Goal: Task Accomplishment & Management: Use online tool/utility

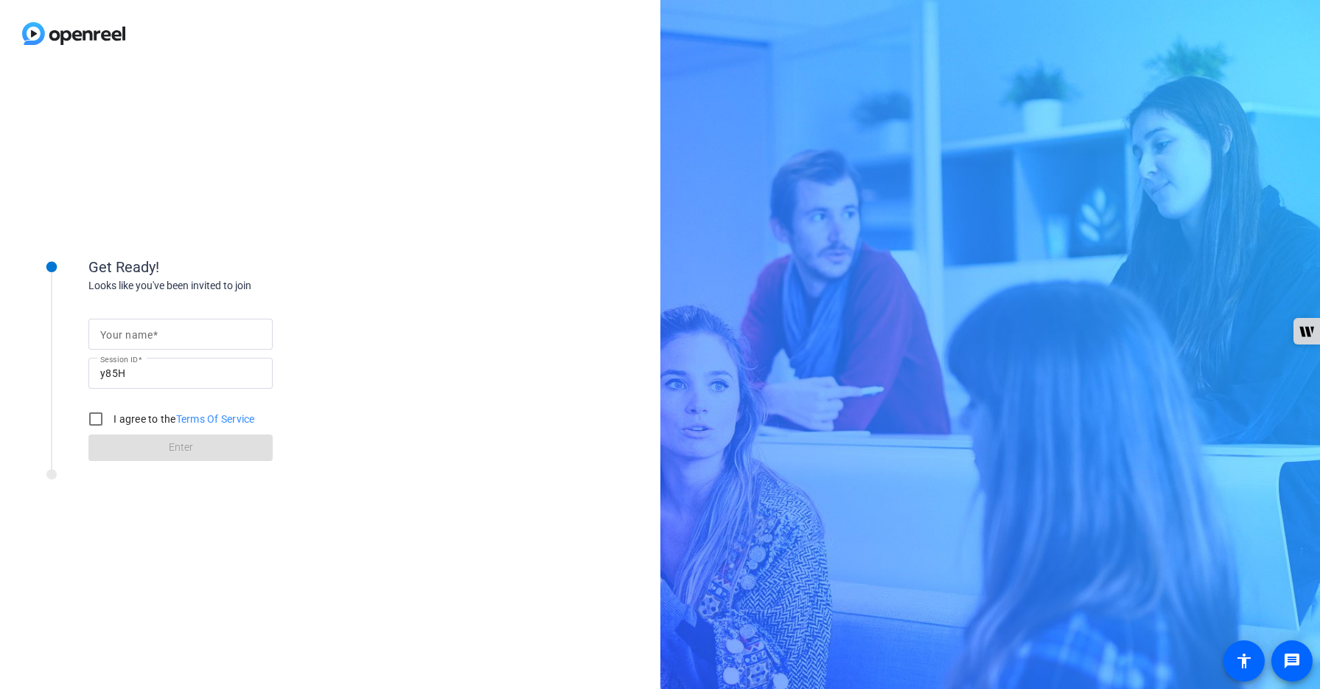
click at [213, 337] on input "Your name" at bounding box center [180, 334] width 161 height 18
type input "[PERSON_NAME]"
click at [100, 417] on input "I agree to the Terms Of Service" at bounding box center [95, 418] width 29 height 29
checkbox input "true"
click at [156, 443] on span at bounding box center [180, 447] width 184 height 35
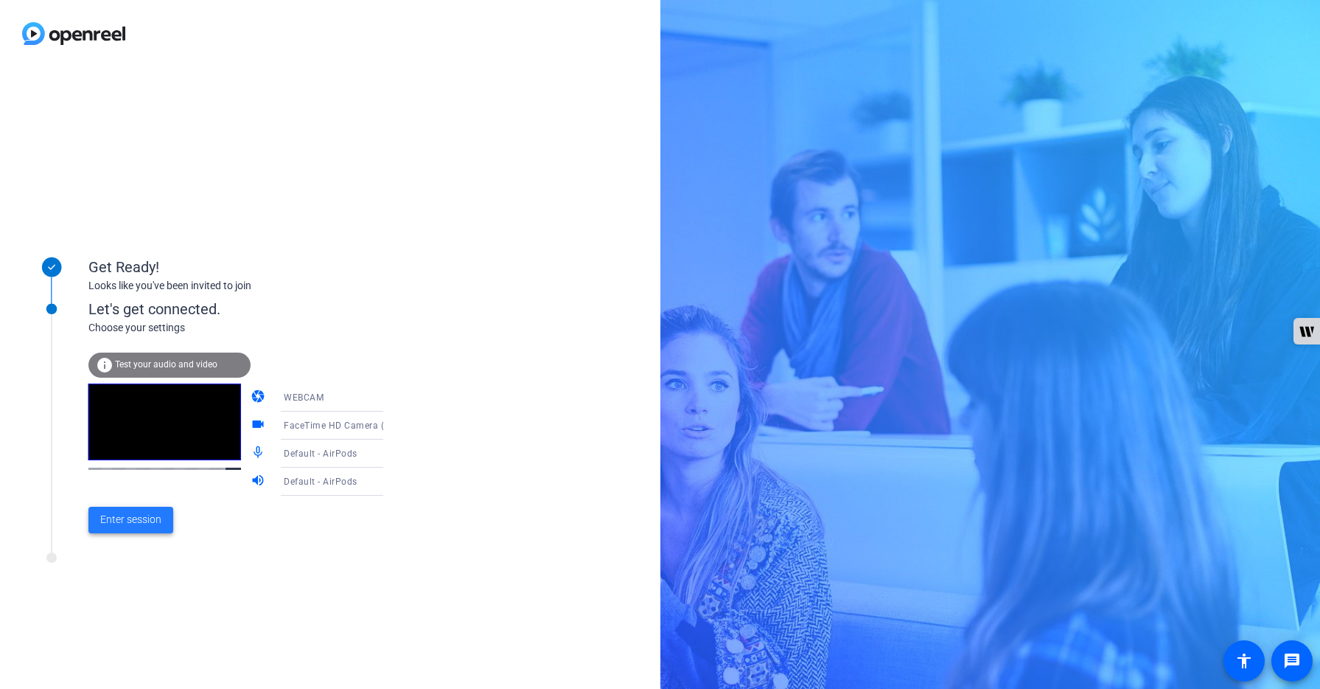
click at [133, 521] on span "Enter session" at bounding box center [130, 519] width 61 height 15
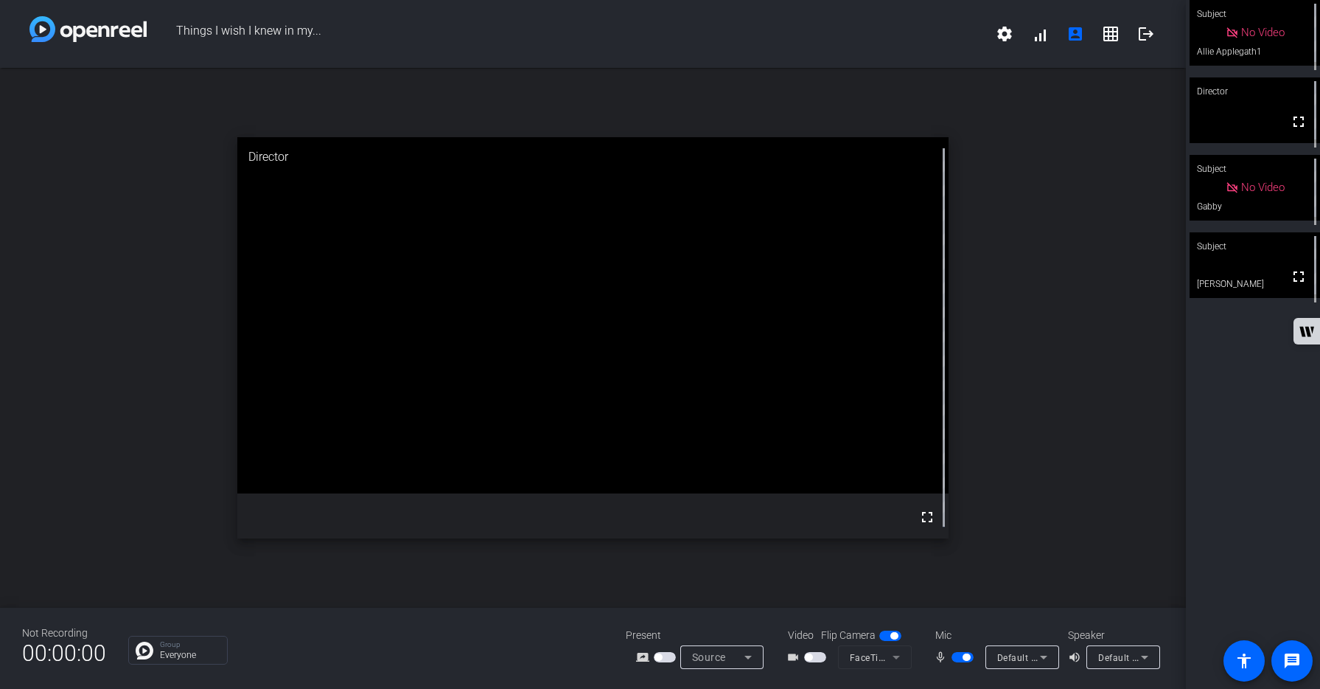
click at [959, 658] on span "button" at bounding box center [963, 657] width 22 height 10
click at [968, 658] on span "button" at bounding box center [963, 657] width 22 height 10
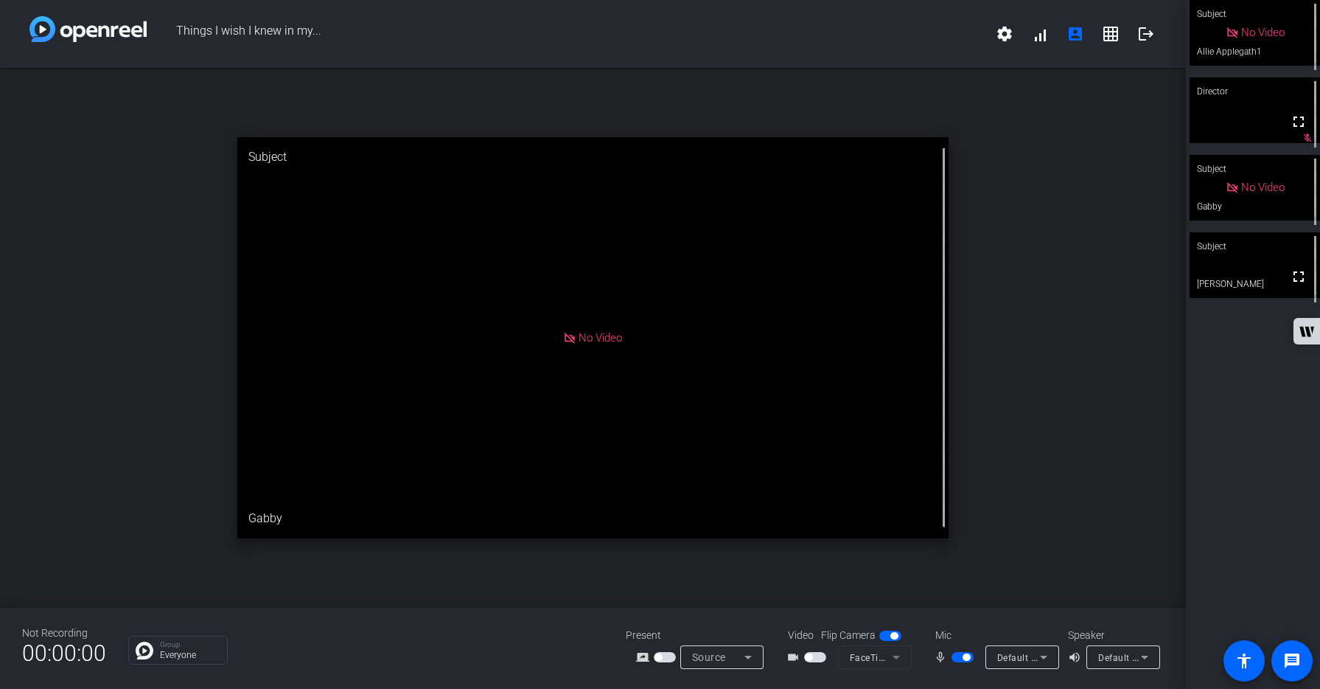
click at [821, 659] on span "button" at bounding box center [815, 657] width 22 height 10
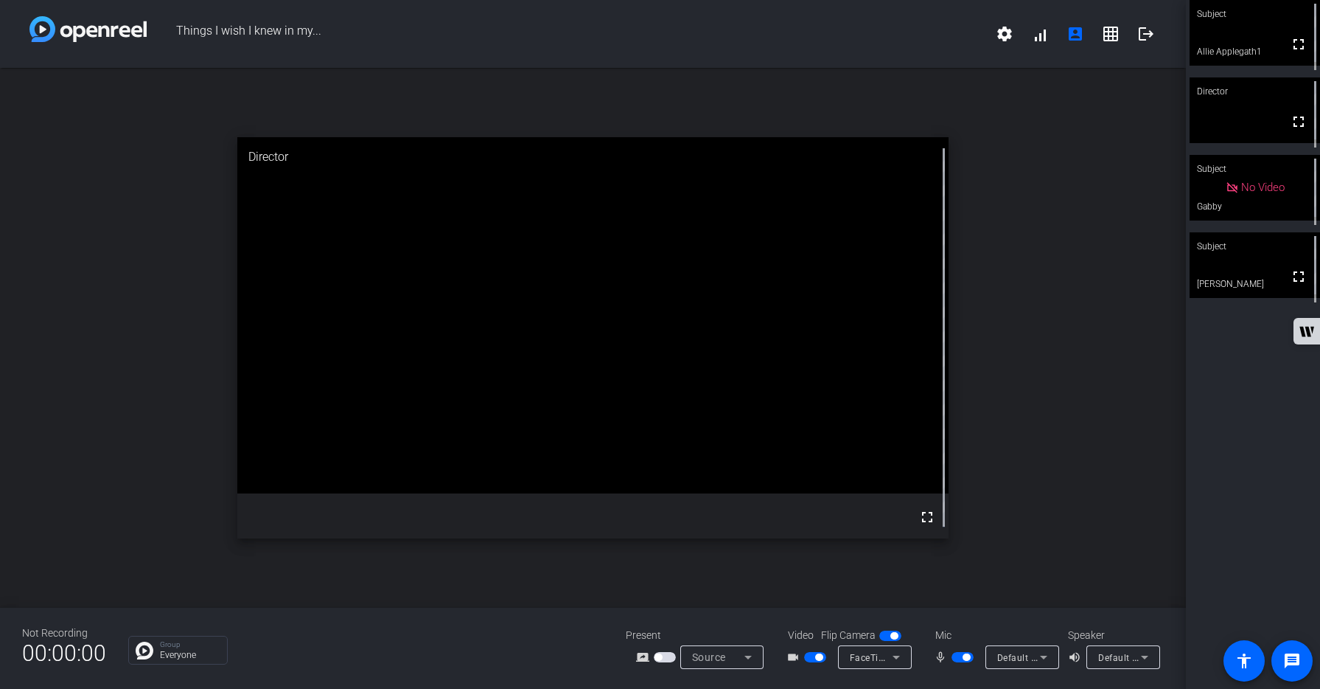
click at [957, 656] on span "button" at bounding box center [963, 657] width 22 height 10
click at [809, 655] on span "button" at bounding box center [815, 657] width 22 height 10
click at [1032, 564] on div "open_in_new Director fullscreen" at bounding box center [593, 338] width 1186 height 540
click at [966, 655] on span "button" at bounding box center [963, 657] width 22 height 10
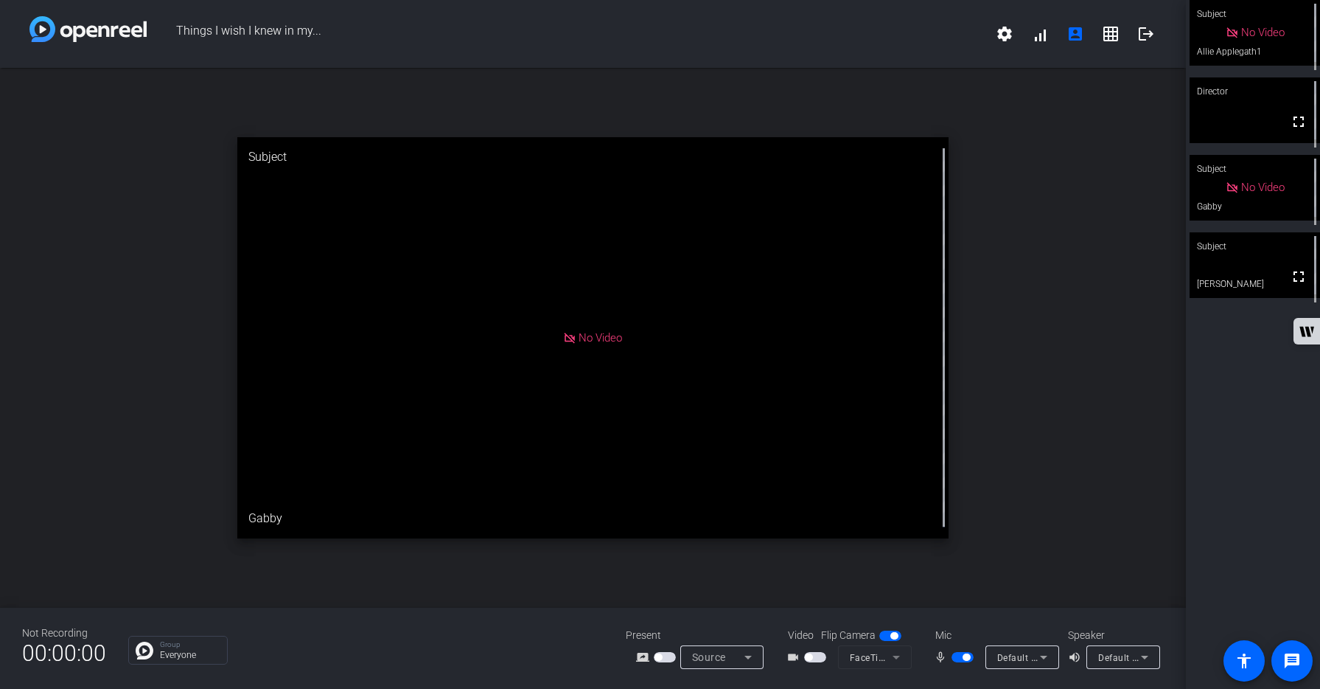
click at [957, 657] on span "button" at bounding box center [963, 657] width 22 height 10
click at [1143, 547] on div "open_in_new Subject No Video Gabby" at bounding box center [593, 338] width 1186 height 540
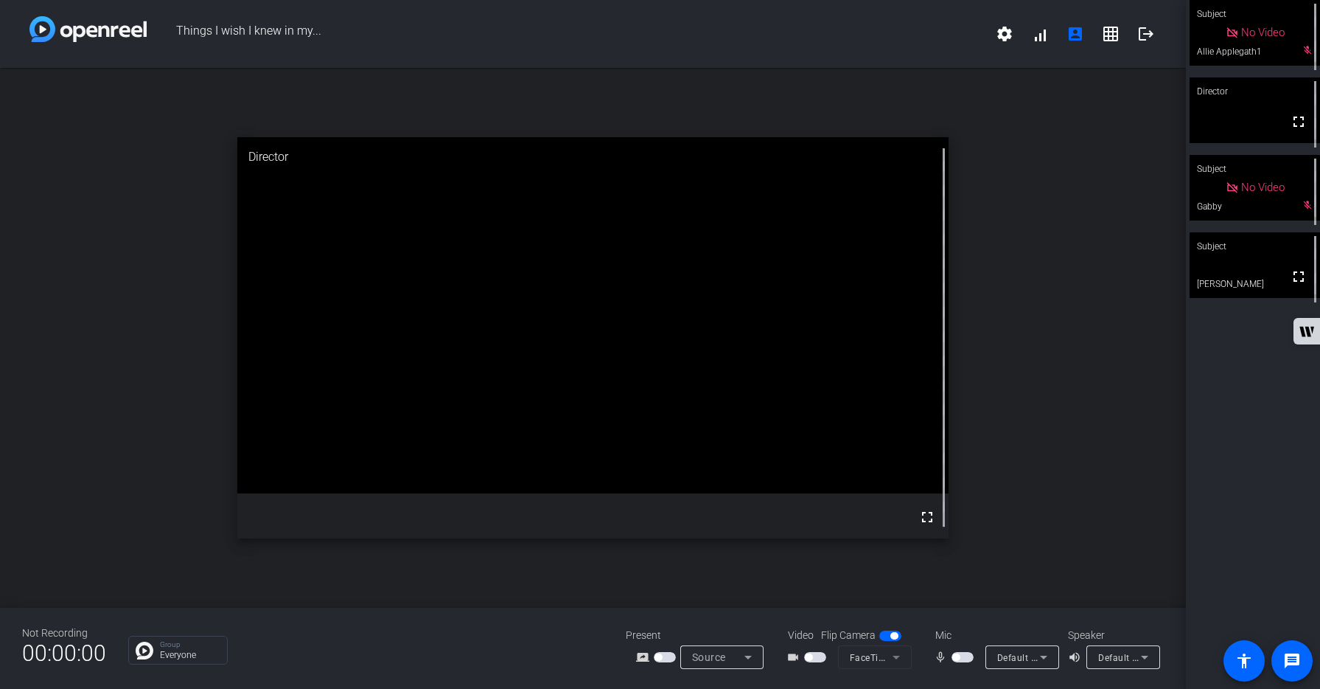
click at [965, 660] on span "button" at bounding box center [963, 657] width 22 height 10
click at [957, 659] on span "button" at bounding box center [963, 657] width 22 height 10
click at [964, 656] on span "button" at bounding box center [963, 657] width 22 height 10
click at [955, 655] on span "button" at bounding box center [963, 657] width 22 height 10
click at [1055, 551] on div "open_in_new Director fullscreen" at bounding box center [593, 338] width 1186 height 540
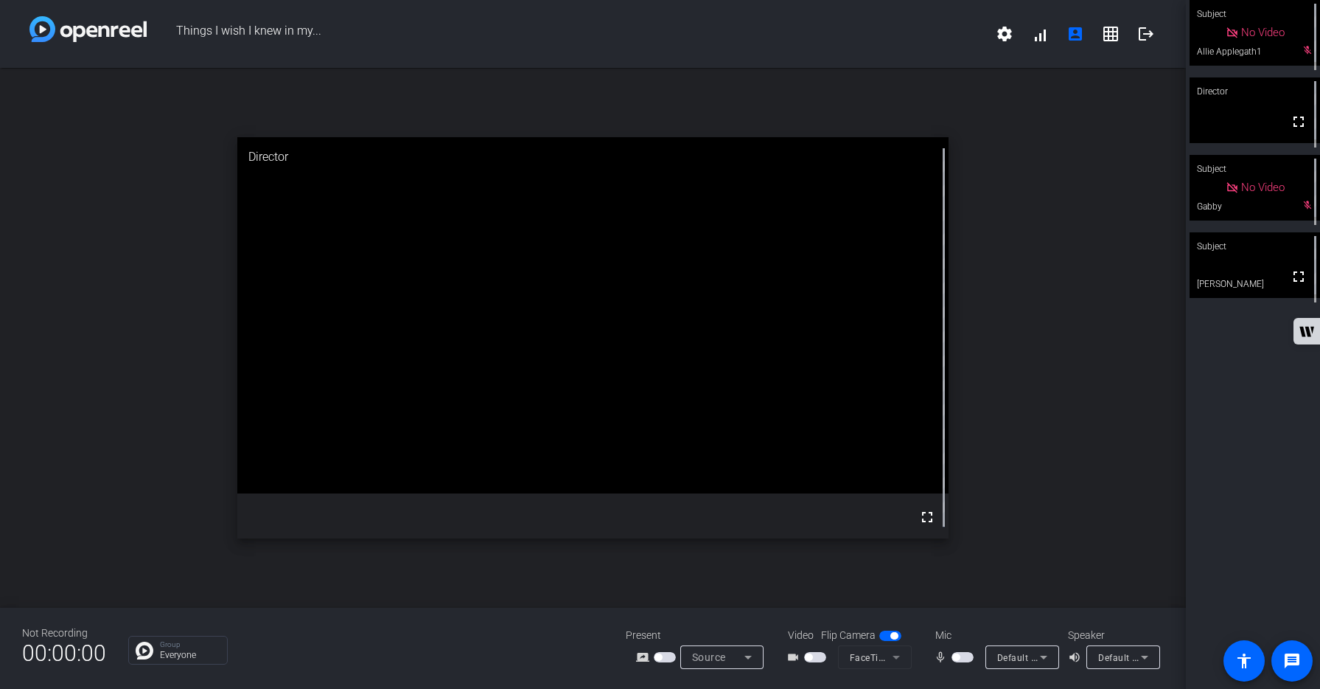
click at [967, 656] on span "button" at bounding box center [963, 657] width 22 height 10
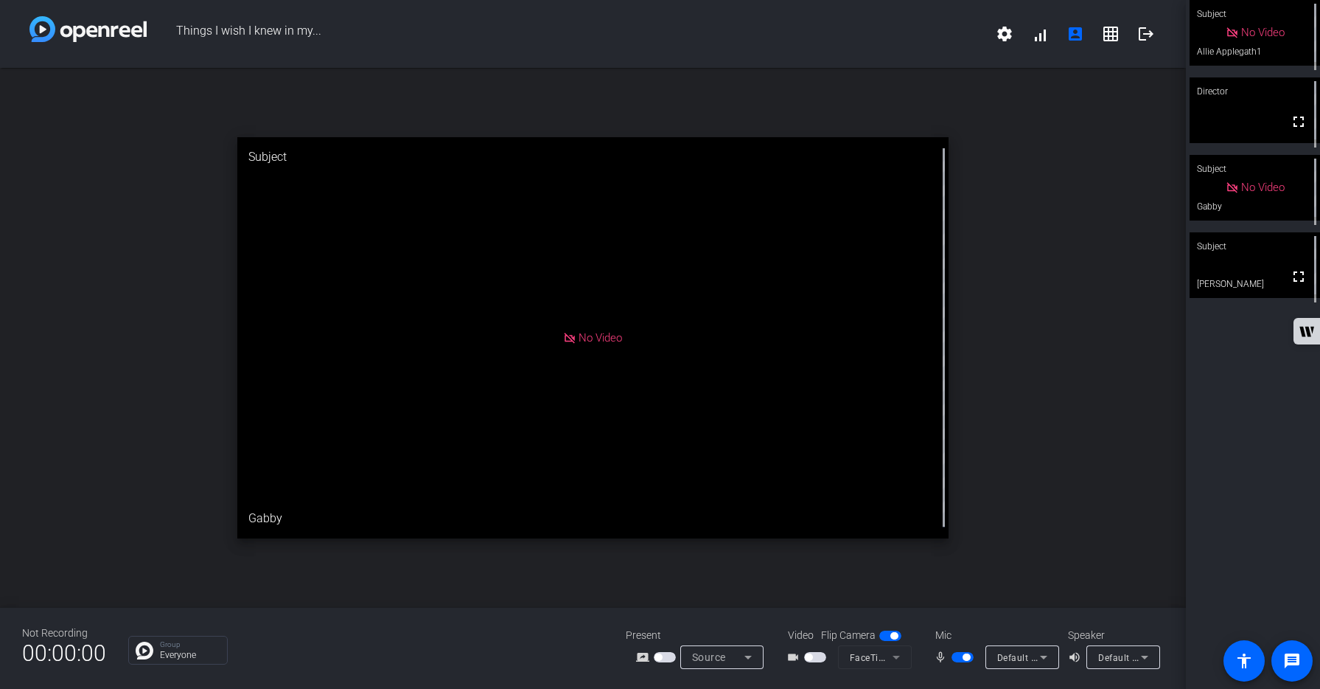
click at [956, 657] on span "button" at bounding box center [963, 657] width 22 height 10
click at [964, 655] on span "button" at bounding box center [963, 657] width 22 height 10
click at [955, 658] on span "button" at bounding box center [963, 657] width 22 height 10
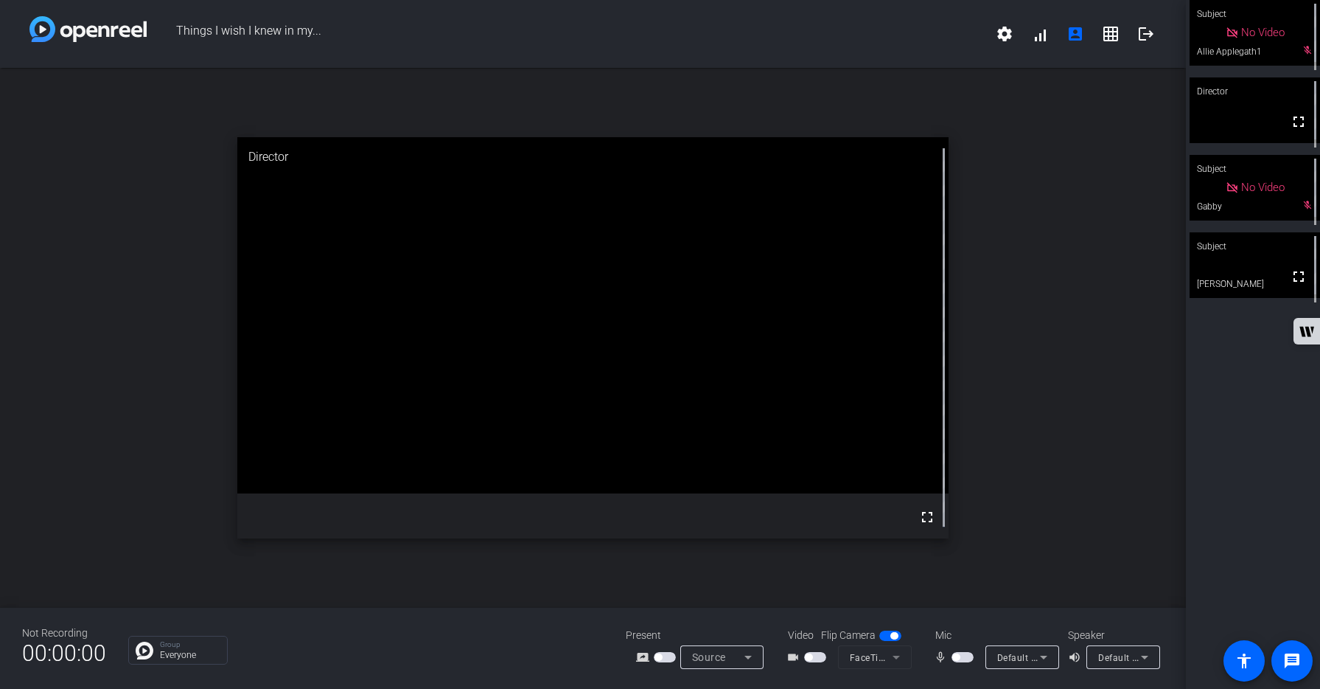
click at [963, 658] on span "button" at bounding box center [963, 657] width 22 height 10
click at [956, 655] on span "button" at bounding box center [963, 657] width 22 height 10
click at [969, 657] on span "button" at bounding box center [963, 657] width 22 height 10
click at [955, 655] on span "button" at bounding box center [963, 657] width 22 height 10
click at [967, 658] on span "button" at bounding box center [963, 657] width 22 height 10
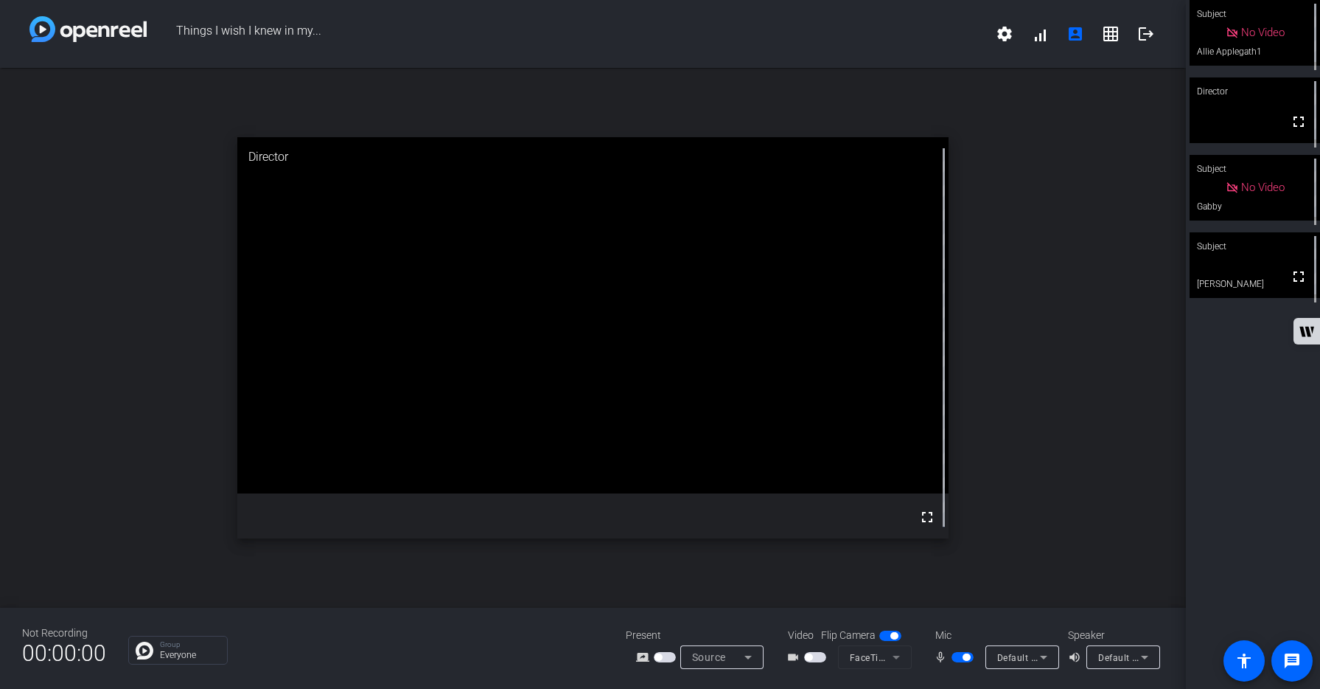
click at [957, 656] on span "button" at bounding box center [963, 657] width 22 height 10
click at [964, 658] on span "button" at bounding box center [963, 657] width 22 height 10
click at [958, 658] on span "button" at bounding box center [963, 657] width 22 height 10
click at [970, 659] on span "button" at bounding box center [963, 657] width 22 height 10
click at [959, 655] on span "button" at bounding box center [963, 657] width 22 height 10
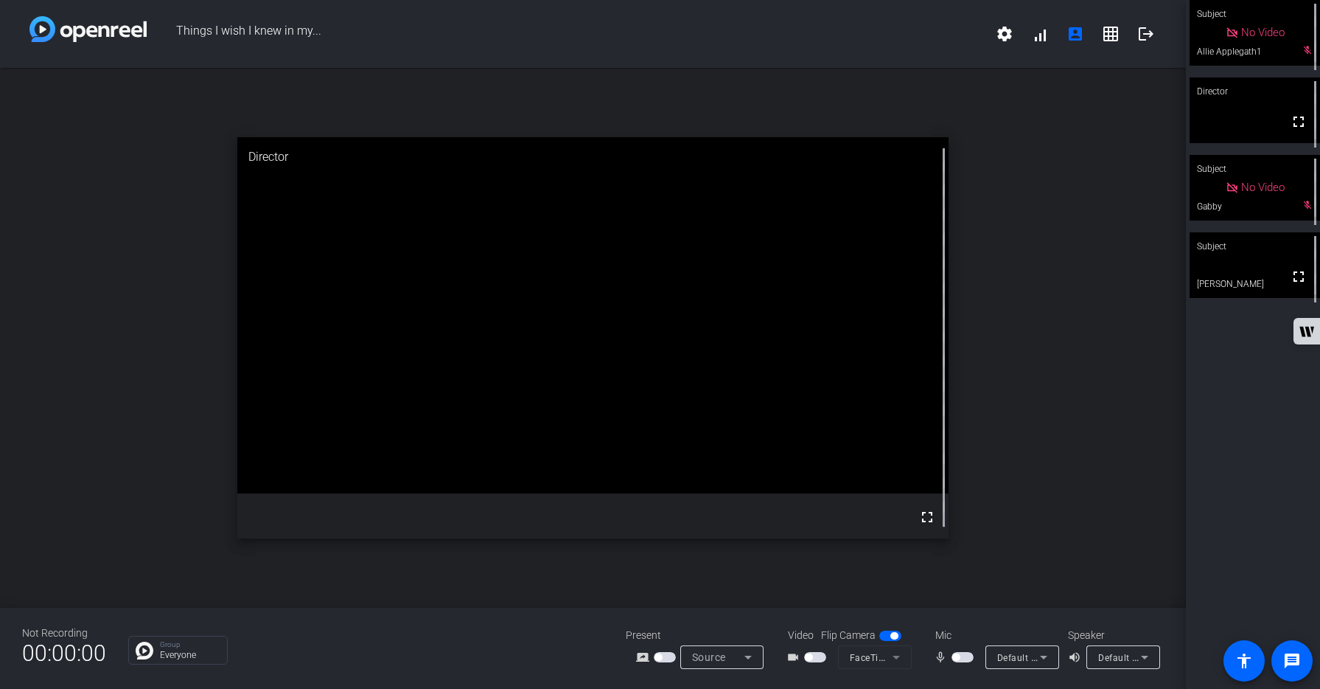
click at [966, 655] on span "button" at bounding box center [963, 657] width 22 height 10
click at [957, 658] on span "button" at bounding box center [963, 657] width 22 height 10
click at [969, 659] on span "button" at bounding box center [963, 657] width 22 height 10
click at [996, 601] on div "open_in_new Director fullscreen" at bounding box center [593, 338] width 1186 height 540
click at [1212, 503] on div "Subject No Video Allie Applegath1 Director fullscreen Subject No Video Gabby Su…" at bounding box center [1253, 344] width 134 height 689
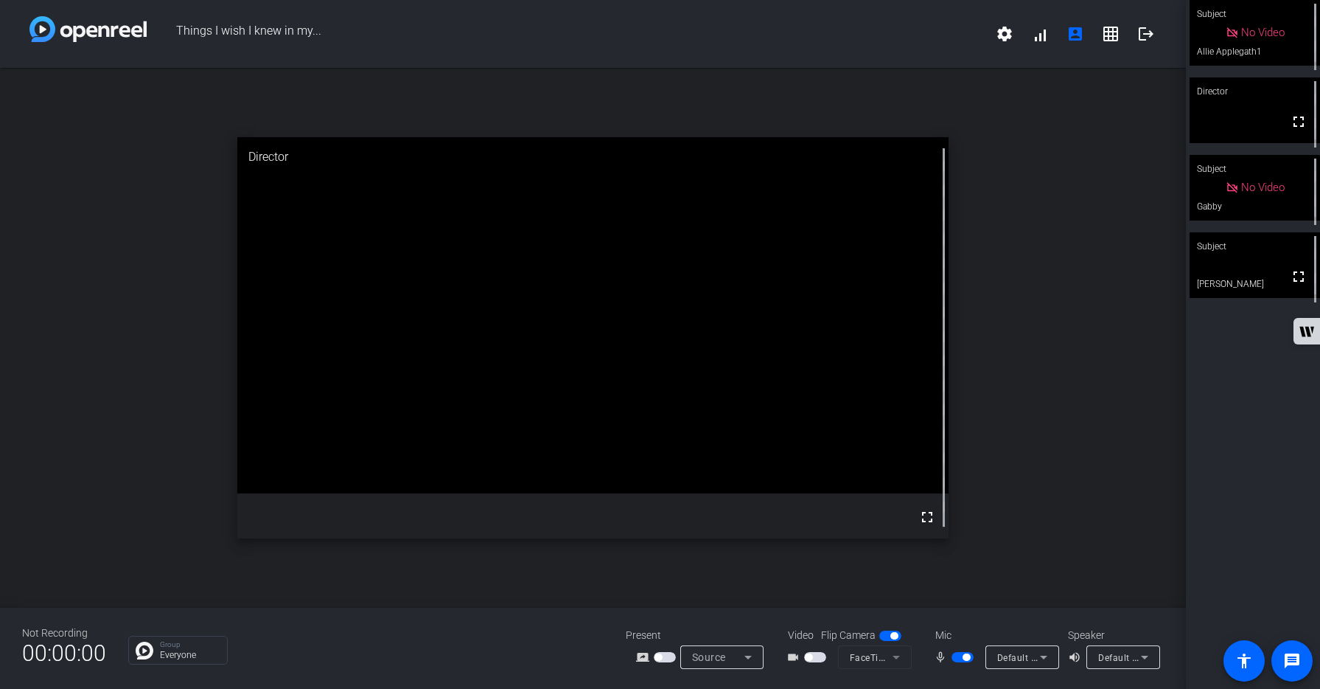
click at [1186, 418] on div "Subject No Video Allie Applegath1 Director fullscreen Subject No Video Gabby Su…" at bounding box center [1253, 344] width 134 height 689
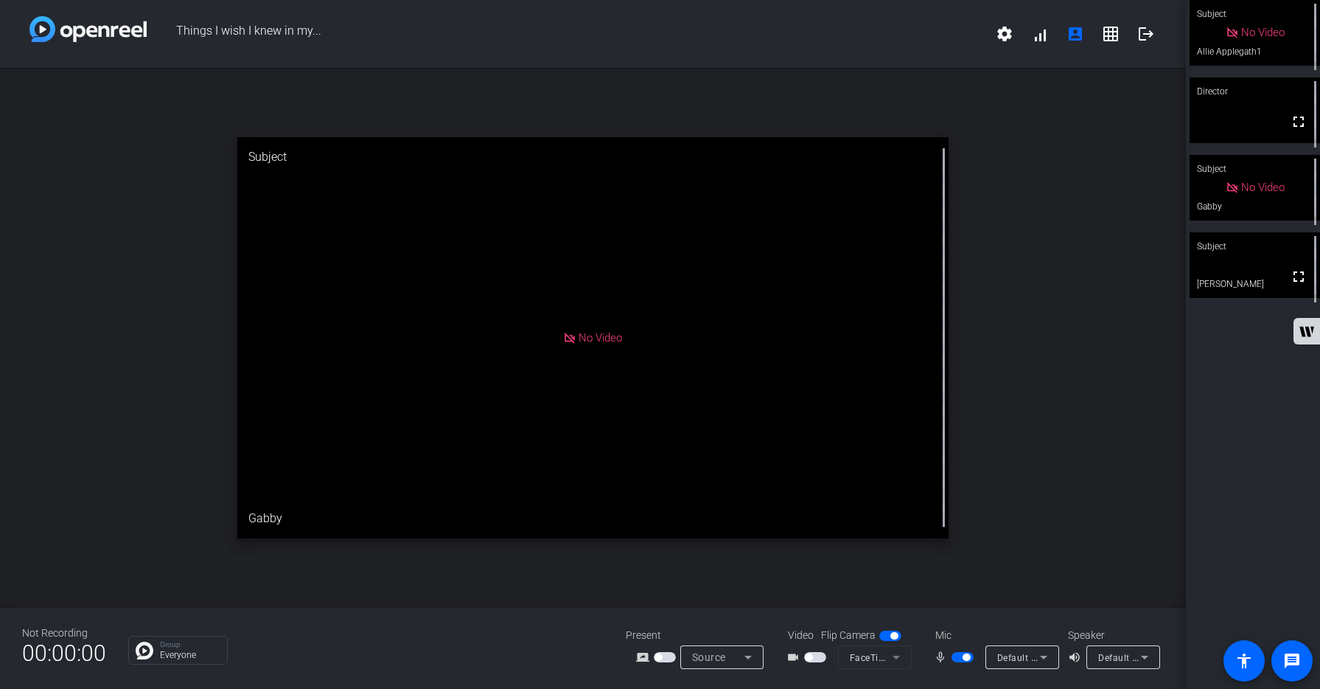
click at [1229, 379] on div "Subject No Video Allie Applegath1 Director fullscreen Subject No Video Gabby Su…" at bounding box center [1253, 344] width 134 height 689
click at [1237, 392] on div "Subject No Video Allie Applegath1 Director fullscreen Subject No Video Gabby Su…" at bounding box center [1253, 344] width 134 height 689
click at [1215, 372] on div "Subject No Video Allie Applegath1 Director fullscreen Subject No Video Gabby Su…" at bounding box center [1253, 344] width 134 height 689
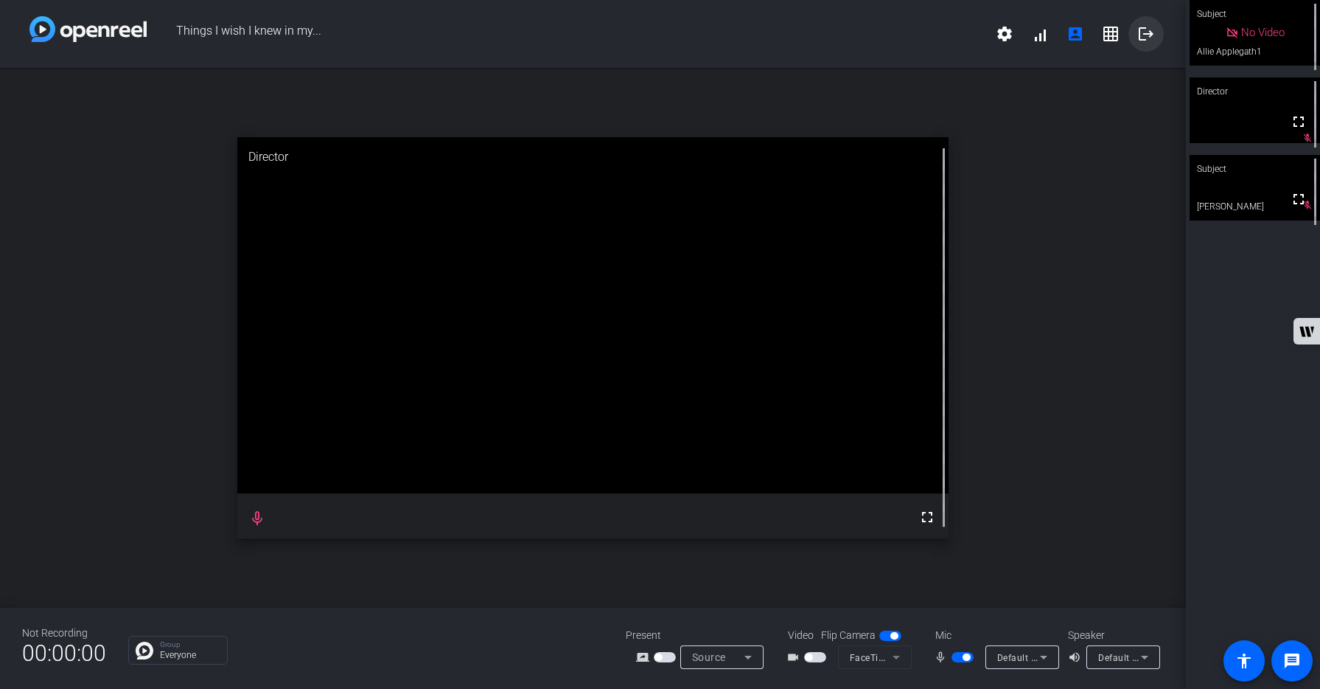
click at [1150, 42] on mat-icon "logout" at bounding box center [1146, 34] width 18 height 18
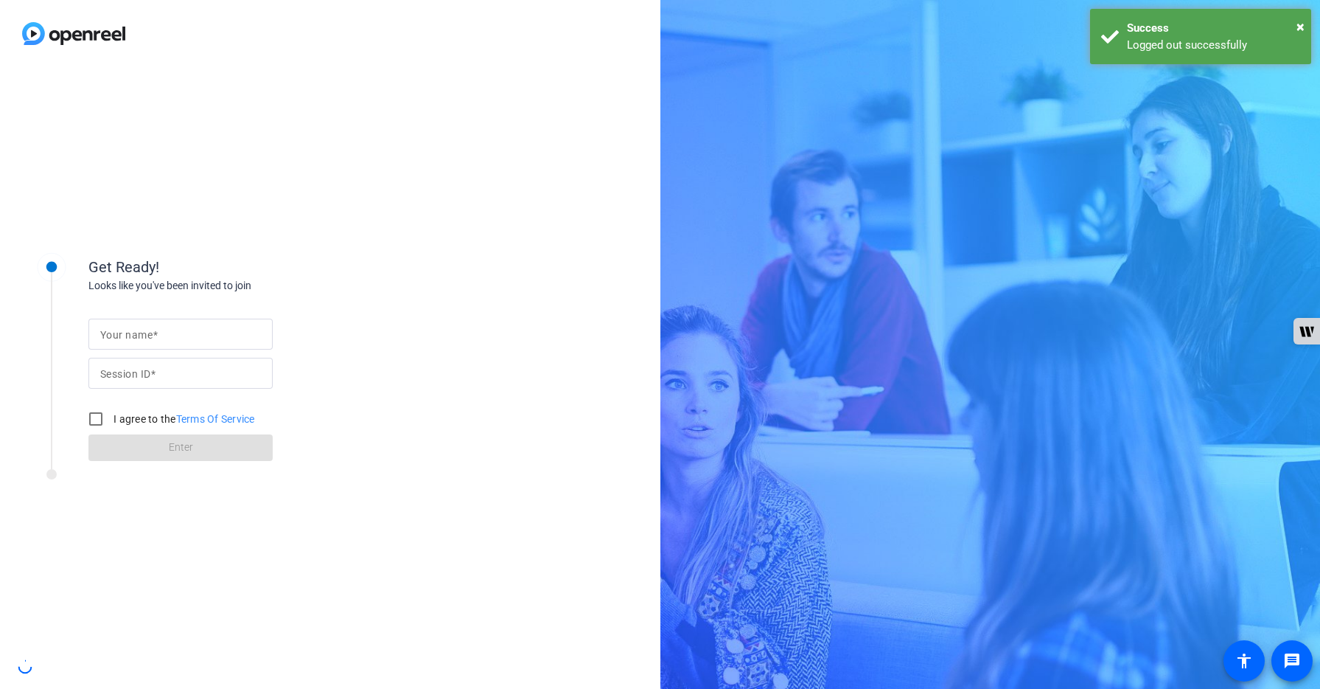
click at [1141, 36] on body "Accessibility Screen-Reader Guide, Feedback, and Issue Reporting | New window G…" at bounding box center [660, 344] width 1320 height 689
